Goal: Information Seeking & Learning: Learn about a topic

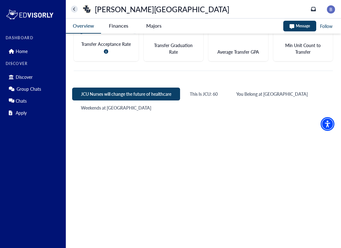
scroll to position [268, 0]
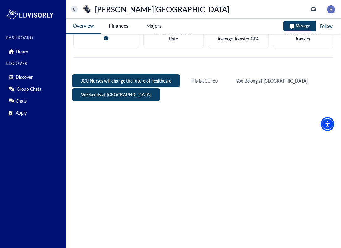
click at [106, 92] on button "Weekends at [GEOGRAPHIC_DATA]" at bounding box center [116, 94] width 88 height 13
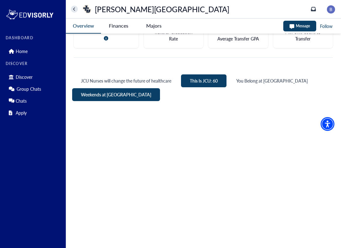
click at [205, 84] on button "This Is JCU: 60" at bounding box center [204, 80] width 46 height 13
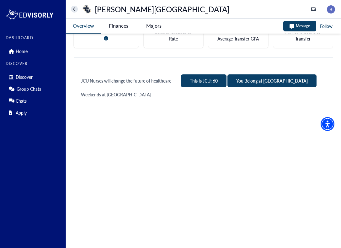
click at [254, 82] on button "You Belong at [GEOGRAPHIC_DATA]" at bounding box center [272, 80] width 89 height 13
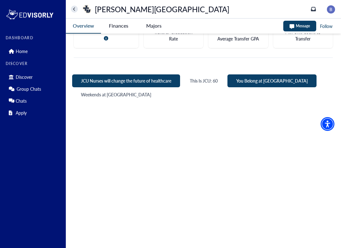
click at [152, 84] on button "JCU Nurses will change the future of healthcare" at bounding box center [126, 80] width 108 height 13
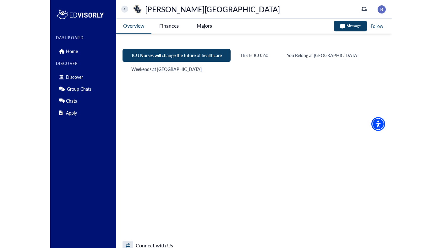
scroll to position [282, 0]
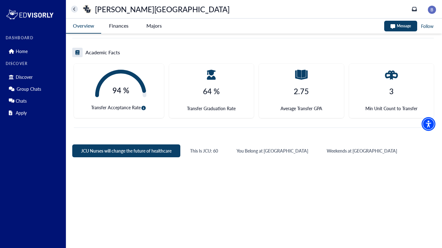
scroll to position [192, 0]
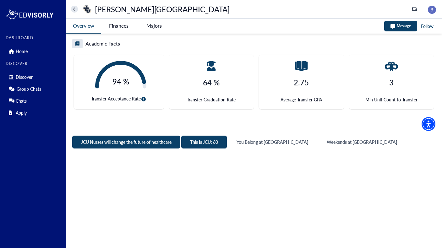
click at [203, 144] on button "This Is JCU: 60" at bounding box center [204, 142] width 46 height 13
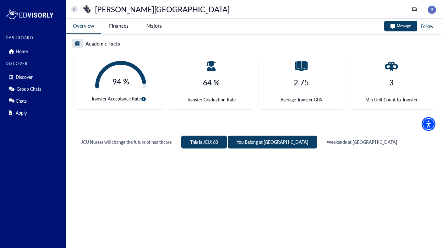
click at [259, 143] on button "You Belong at [GEOGRAPHIC_DATA]" at bounding box center [272, 142] width 89 height 13
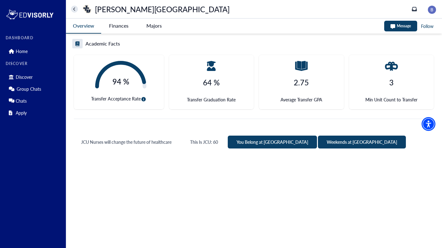
click at [318, 142] on button "Weekends at [GEOGRAPHIC_DATA]" at bounding box center [362, 142] width 88 height 13
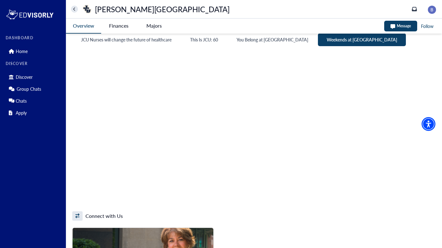
scroll to position [295, 0]
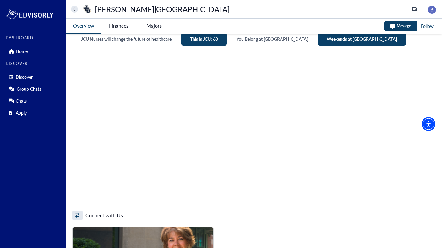
click at [211, 41] on button "This Is JCU: 60" at bounding box center [204, 39] width 46 height 13
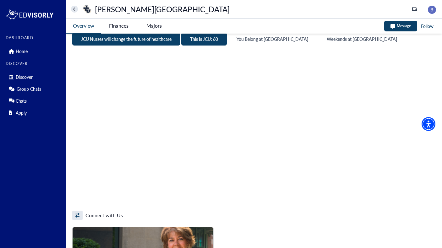
click at [164, 38] on button "JCU Nurses will change the future of healthcare" at bounding box center [126, 39] width 108 height 13
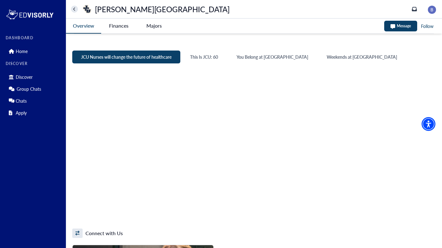
scroll to position [264, 0]
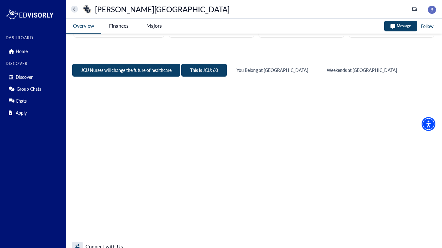
click at [204, 65] on button "This Is JCU: 60" at bounding box center [204, 70] width 46 height 13
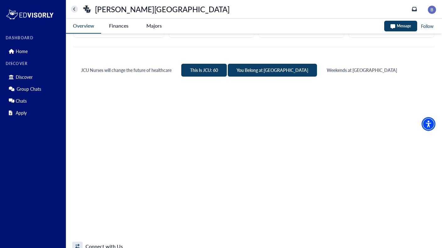
click at [252, 68] on button "You Belong at [GEOGRAPHIC_DATA]" at bounding box center [272, 70] width 89 height 13
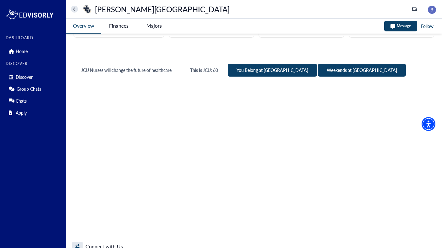
click at [318, 69] on button "Weekends at [GEOGRAPHIC_DATA]" at bounding box center [362, 70] width 88 height 13
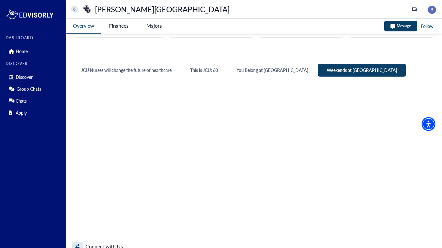
scroll to position [279, 0]
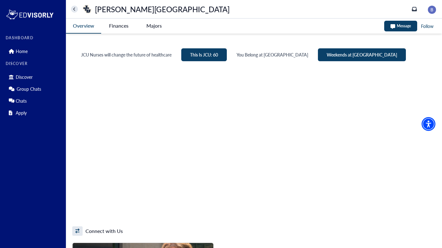
click at [203, 55] on button "This Is JCU: 60" at bounding box center [204, 54] width 46 height 13
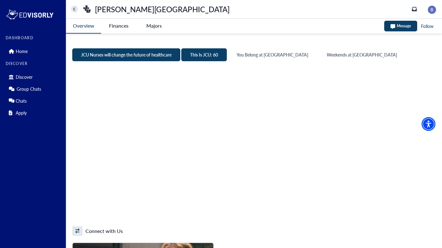
click at [146, 55] on button "JCU Nurses will change the future of healthcare" at bounding box center [126, 54] width 108 height 13
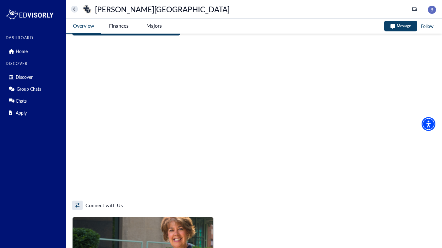
scroll to position [308, 0]
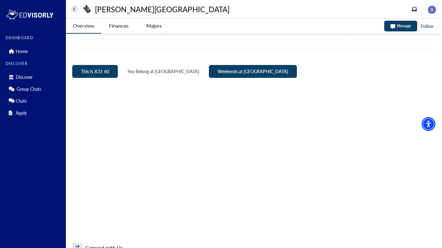
scroll to position [293, 0]
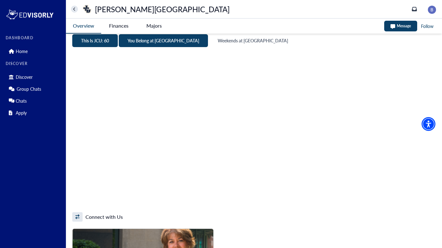
click at [161, 45] on button "You Belong at [GEOGRAPHIC_DATA]" at bounding box center [163, 40] width 89 height 13
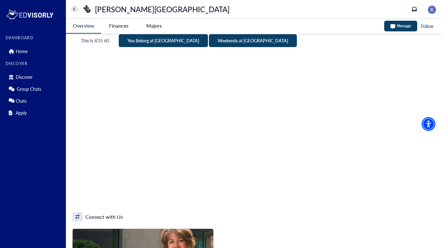
click at [209, 42] on button "Weekends at [GEOGRAPHIC_DATA]" at bounding box center [253, 40] width 88 height 13
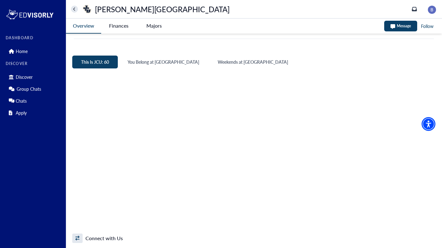
scroll to position [278, 0]
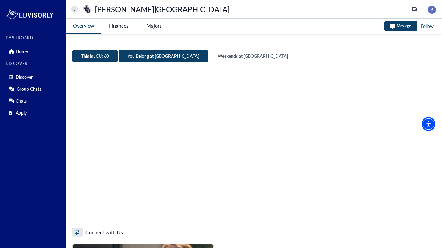
click at [152, 54] on button "You Belong at [GEOGRAPHIC_DATA]" at bounding box center [163, 56] width 89 height 13
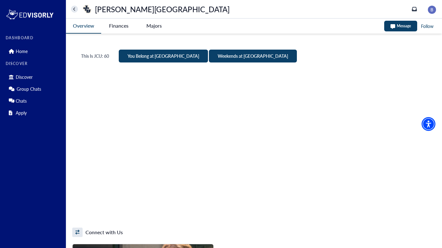
click at [209, 55] on button "Weekends at [GEOGRAPHIC_DATA]" at bounding box center [253, 56] width 88 height 13
click at [132, 58] on button "You Belong at [GEOGRAPHIC_DATA]" at bounding box center [163, 56] width 89 height 13
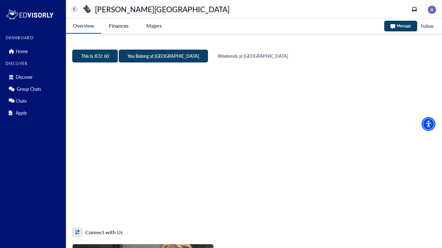
click at [101, 58] on button "This Is JCU: 60" at bounding box center [95, 56] width 46 height 13
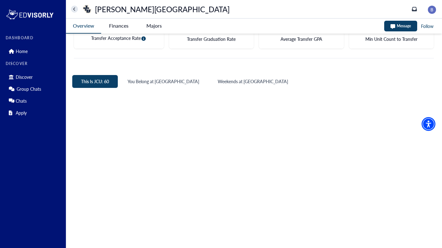
scroll to position [264, 0]
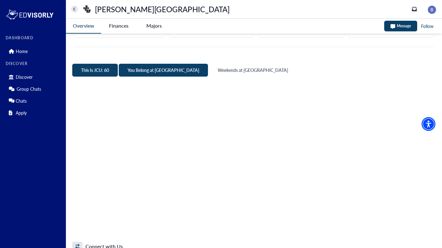
click at [150, 69] on button "You Belong at [GEOGRAPHIC_DATA]" at bounding box center [163, 70] width 89 height 13
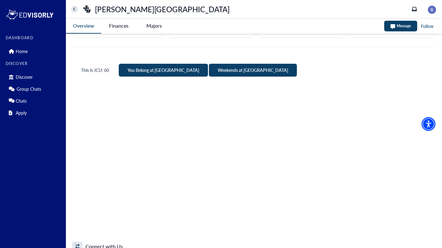
click at [209, 69] on button "Weekends at [GEOGRAPHIC_DATA]" at bounding box center [253, 70] width 88 height 13
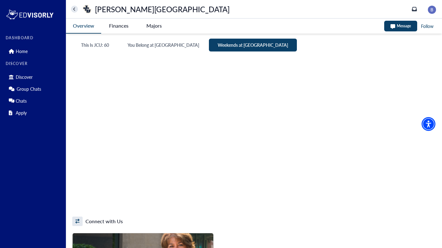
scroll to position [297, 0]
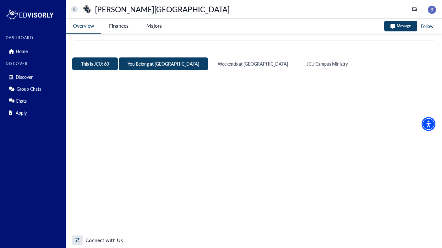
scroll to position [269, 0]
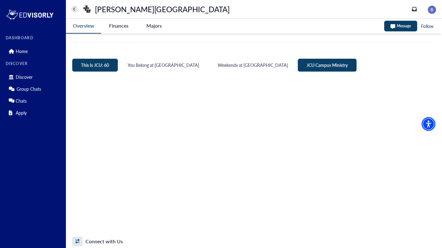
click at [298, 63] on button "JCU Campus Ministry" at bounding box center [327, 65] width 59 height 13
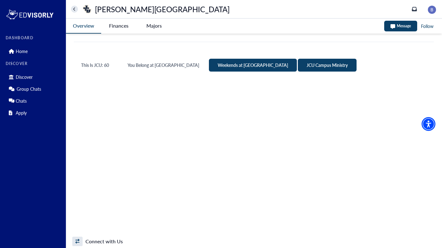
click at [209, 67] on button "Weekends at [GEOGRAPHIC_DATA]" at bounding box center [253, 65] width 88 height 13
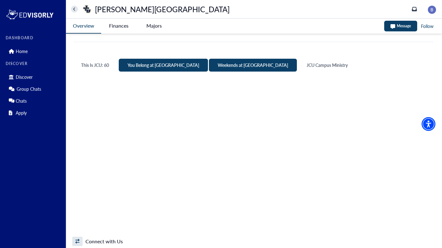
click at [153, 66] on button "You Belong at [GEOGRAPHIC_DATA]" at bounding box center [163, 65] width 89 height 13
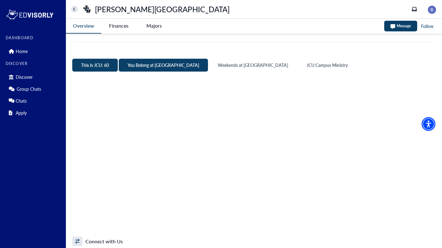
click at [105, 64] on button "This Is JCU: 60" at bounding box center [95, 65] width 46 height 13
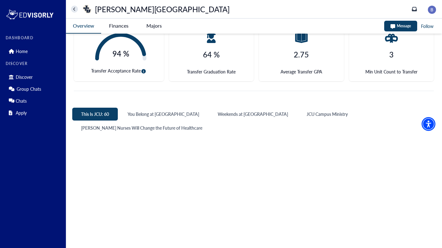
scroll to position [221, 0]
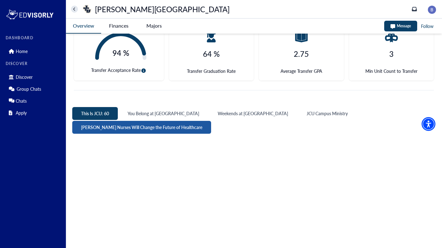
click at [211, 121] on button "[PERSON_NAME] Nurses Will Change the Future of Healthcare" at bounding box center [141, 127] width 139 height 13
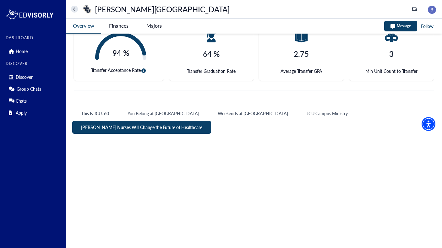
click at [211, 121] on button "[PERSON_NAME] Nurses Will Change the Future of Healthcare" at bounding box center [141, 127] width 139 height 13
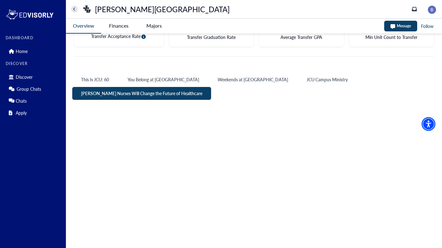
scroll to position [255, 0]
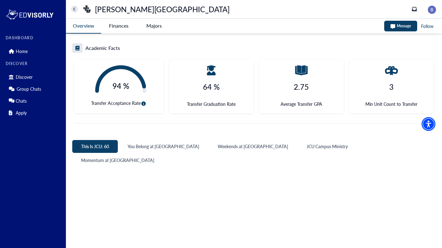
scroll to position [187, 0]
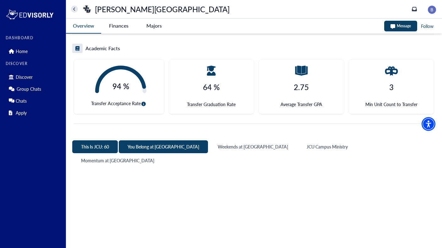
click at [154, 148] on button "You Belong at [GEOGRAPHIC_DATA]" at bounding box center [163, 146] width 89 height 13
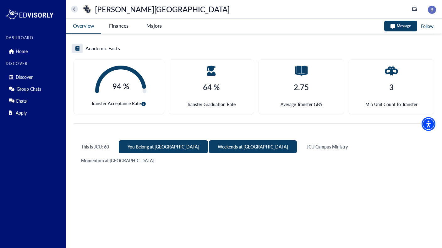
click at [209, 149] on button "Weekends at [GEOGRAPHIC_DATA]" at bounding box center [253, 146] width 88 height 13
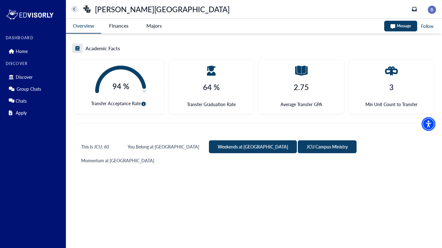
click at [298, 148] on button "JCU Campus Ministry" at bounding box center [327, 146] width 59 height 13
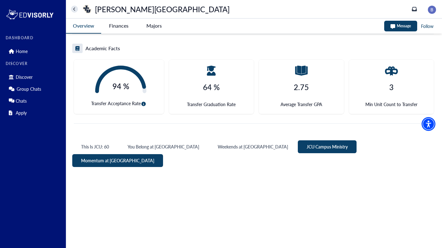
click at [163, 154] on button "Momentum at [GEOGRAPHIC_DATA]" at bounding box center [117, 160] width 91 height 13
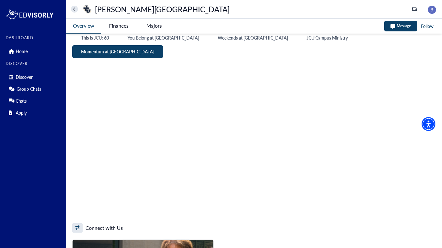
scroll to position [295, 0]
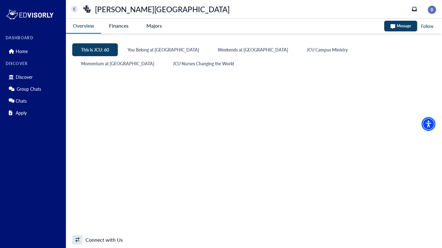
scroll to position [273, 0]
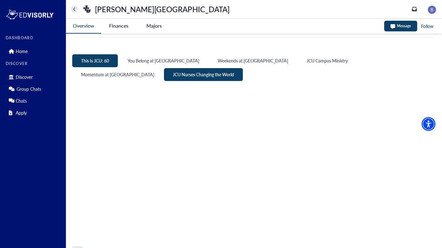
click at [243, 68] on button "JCU Nurses Changing the World" at bounding box center [203, 74] width 79 height 13
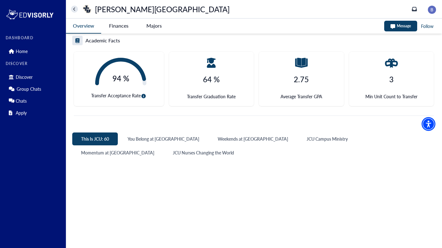
scroll to position [195, 0]
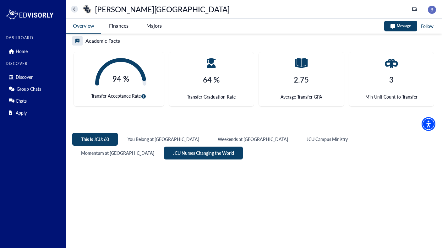
click at [243, 147] on button "JCU Nurses Changing the World" at bounding box center [203, 153] width 79 height 13
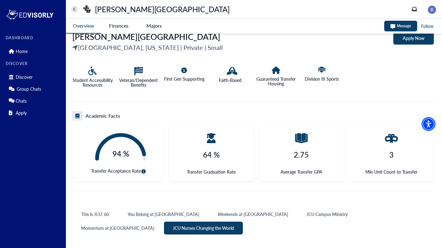
scroll to position [0, 0]
